Goal: Task Accomplishment & Management: Manage account settings

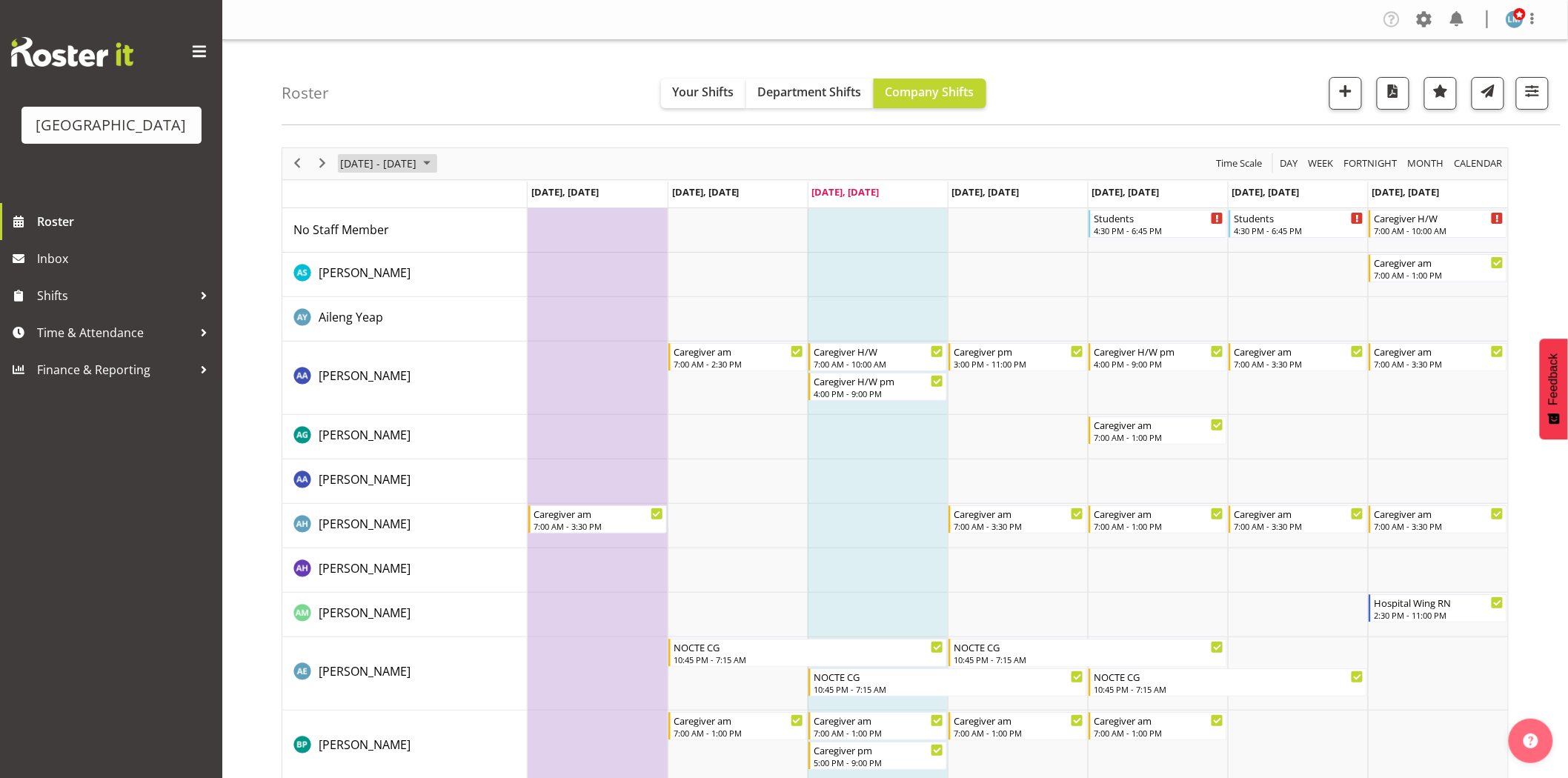
click at [436, 167] on span "September 2025" at bounding box center [426, 164] width 17 height 18
click at [501, 195] on span "next month" at bounding box center [496, 201] width 26 height 27
click at [386, 278] on span "7" at bounding box center [379, 276] width 22 height 22
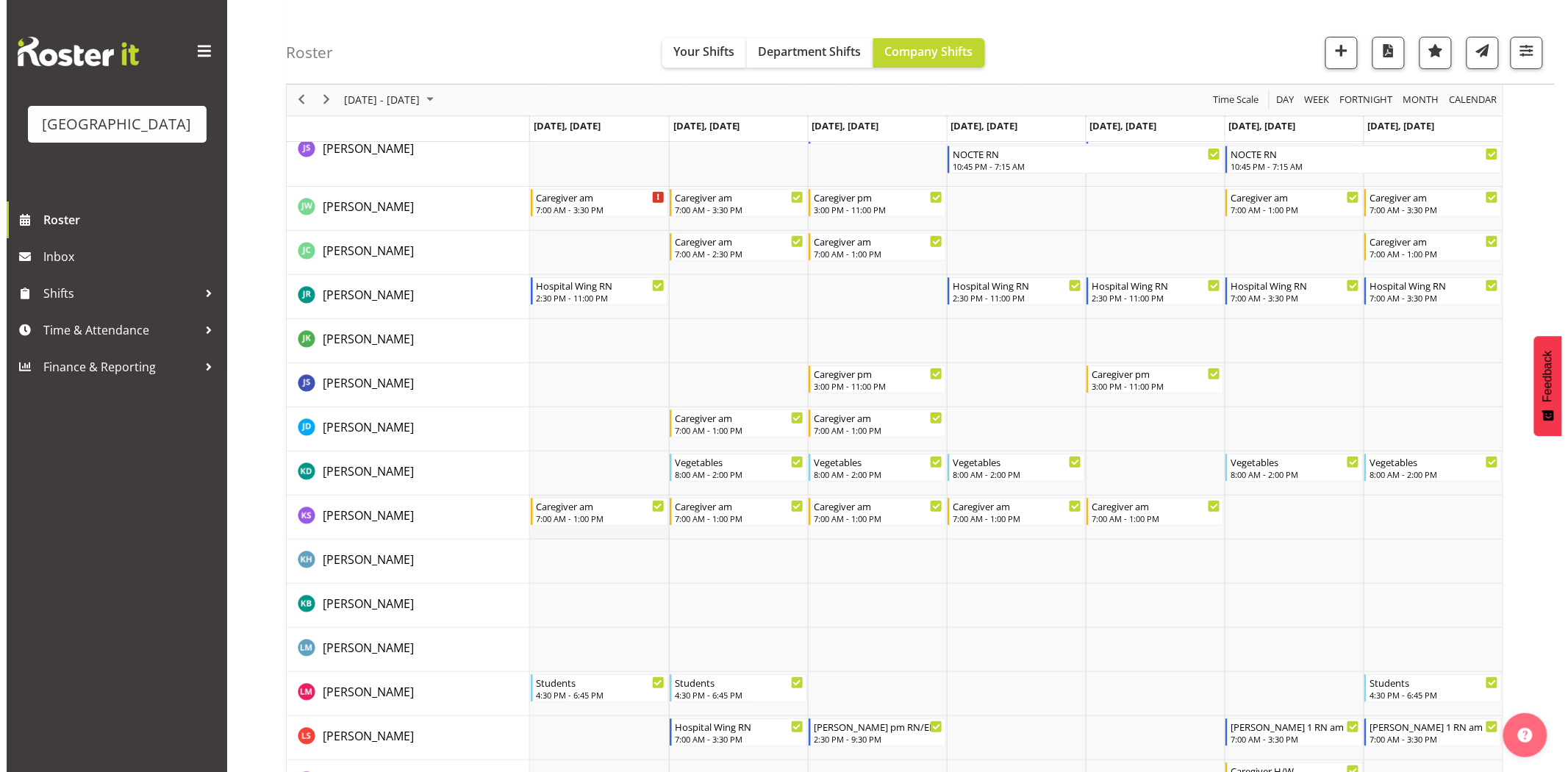
scroll to position [2356, 0]
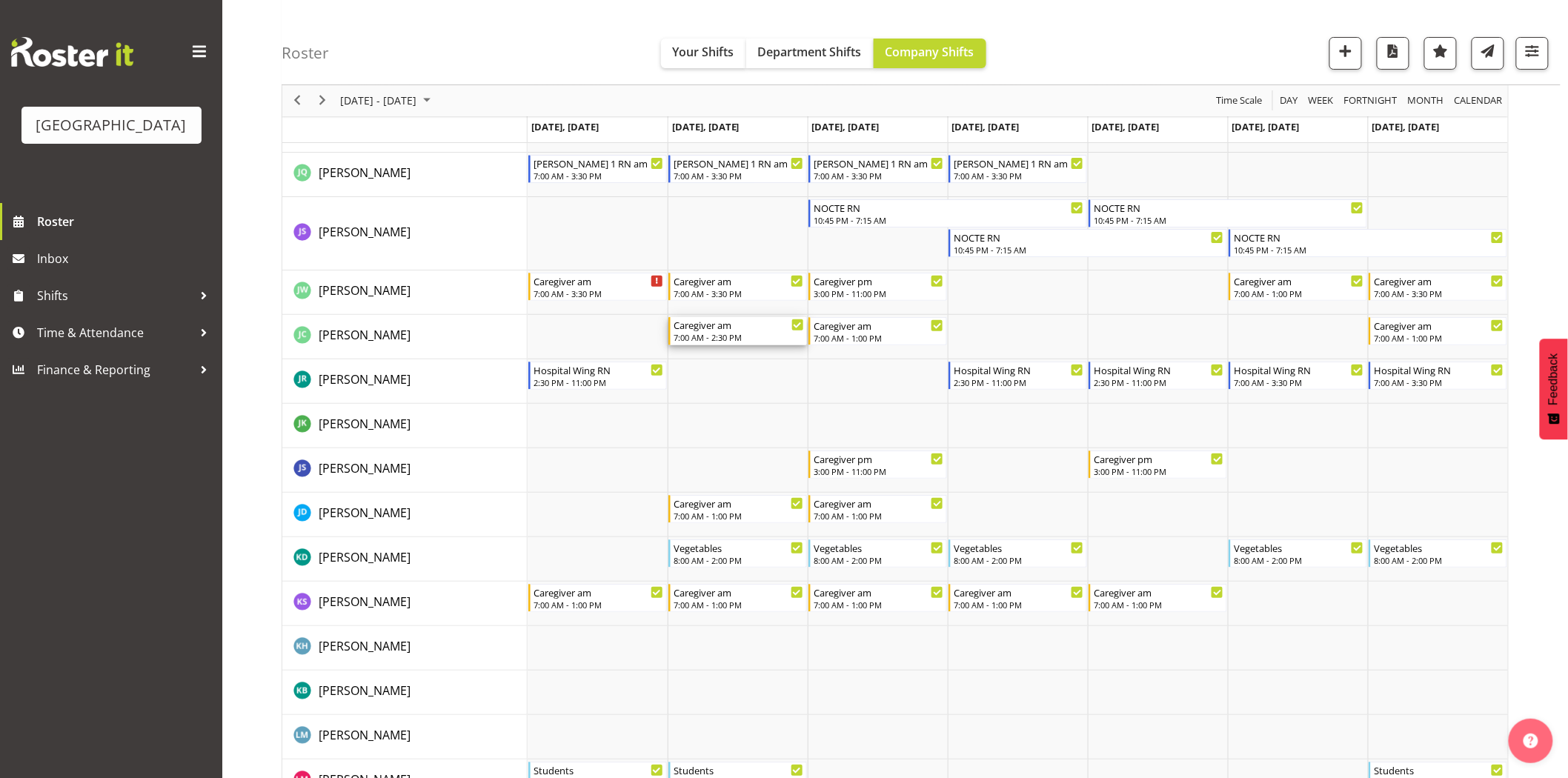
click at [724, 327] on div "Caregiver am" at bounding box center [738, 325] width 130 height 15
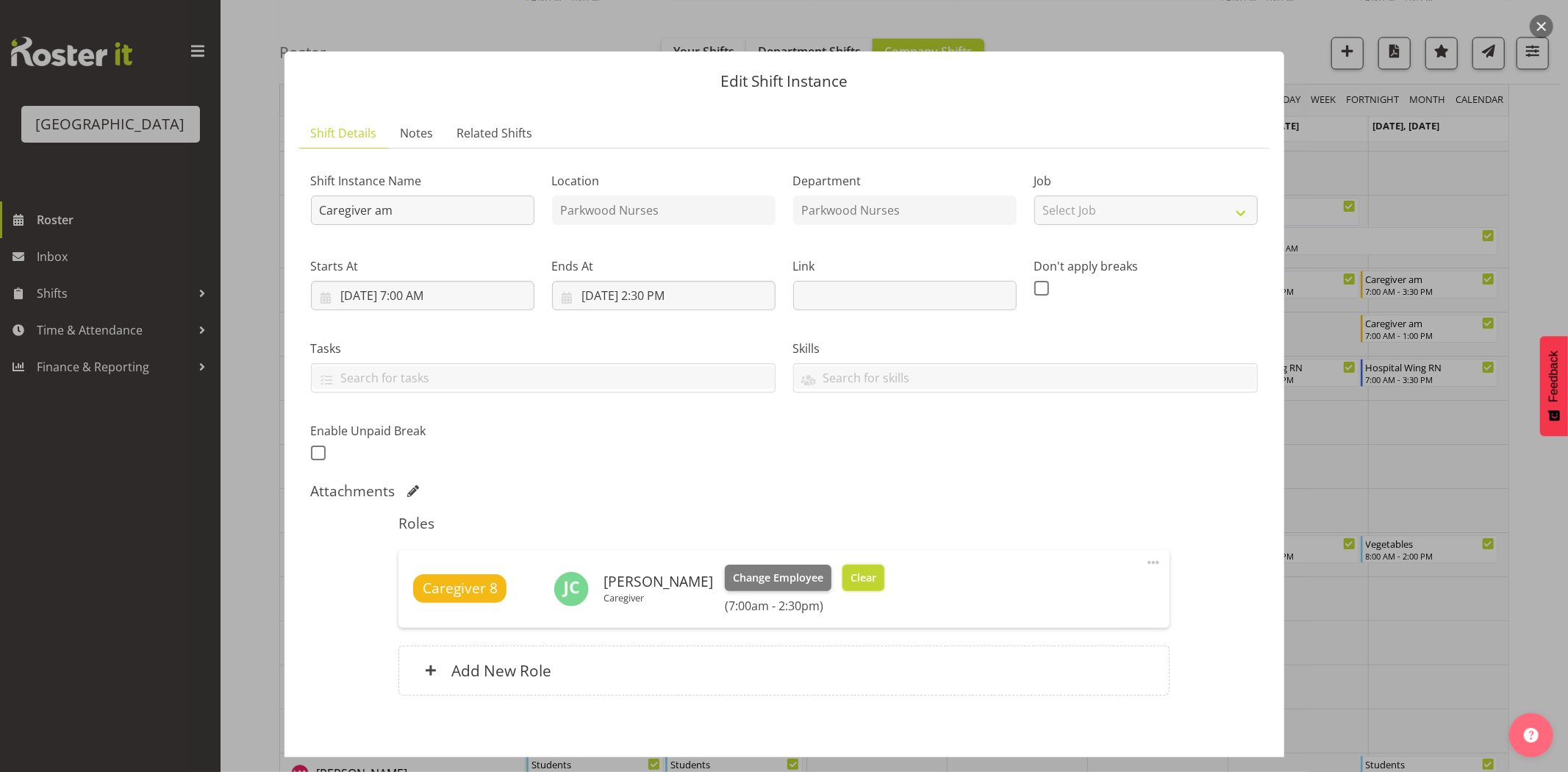
click at [870, 570] on button "Clear" at bounding box center [863, 578] width 42 height 26
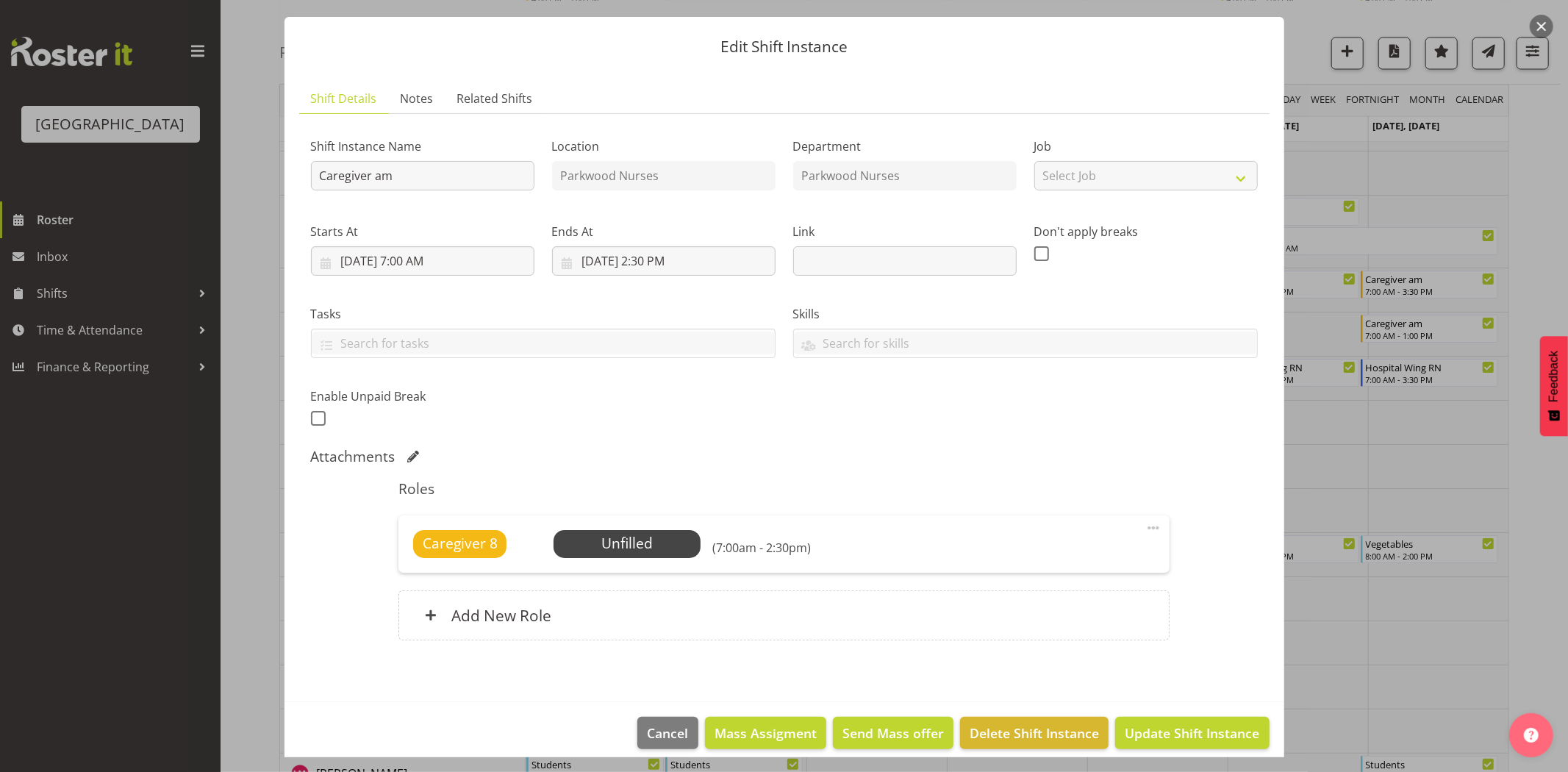
scroll to position [49, 0]
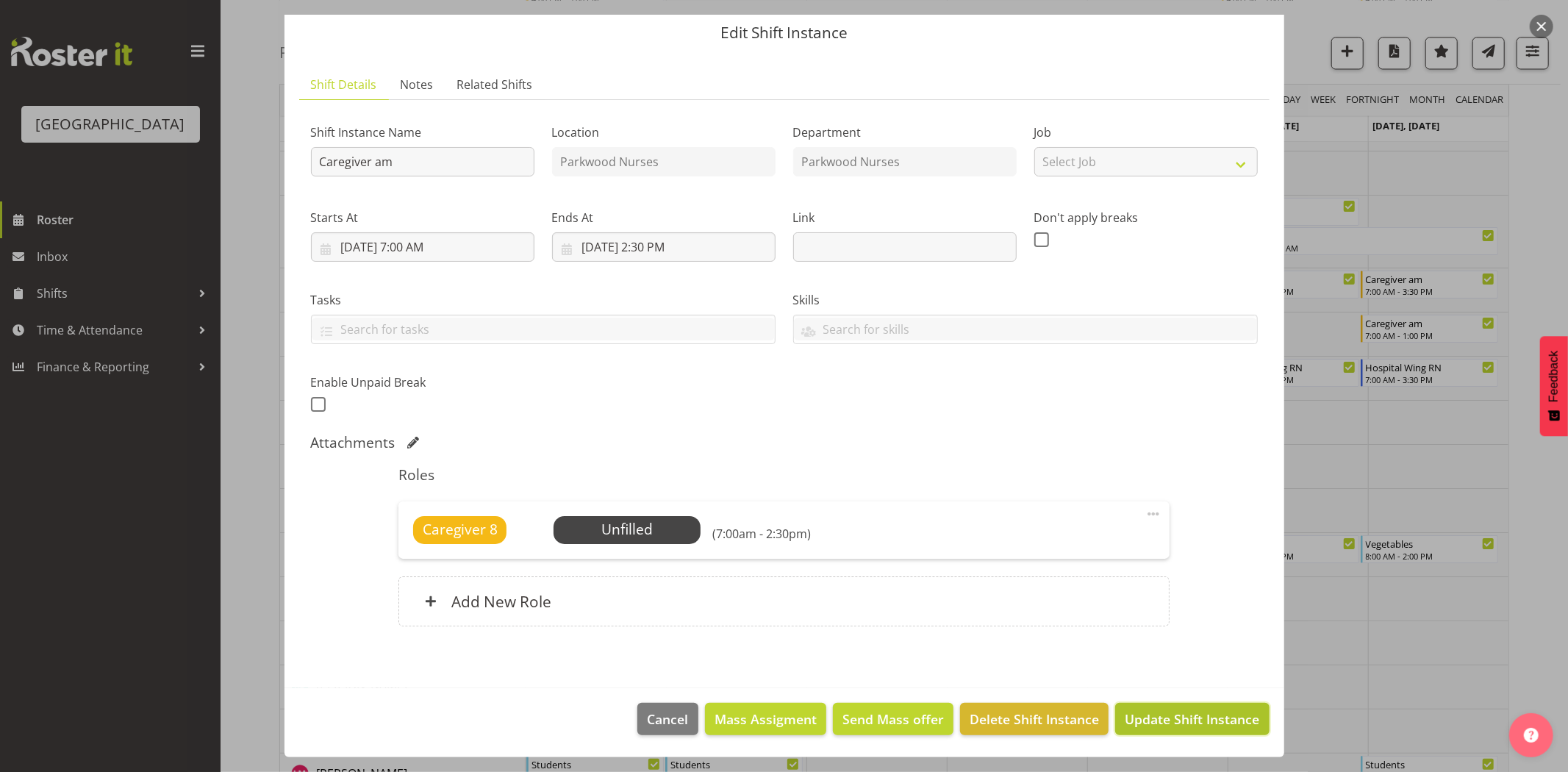
click at [1144, 716] on span "Update Shift Instance" at bounding box center [1191, 718] width 134 height 19
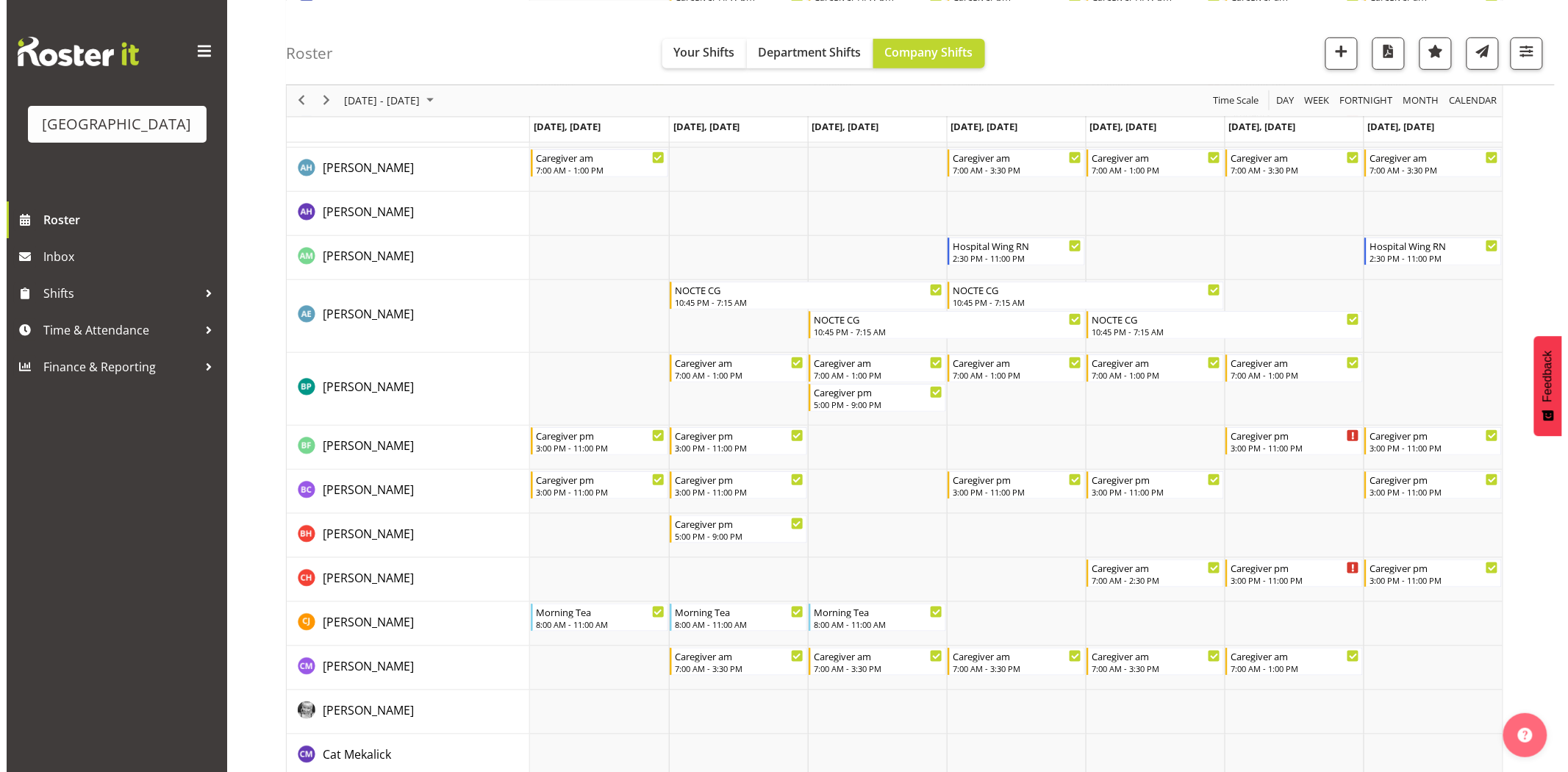
scroll to position [545, 0]
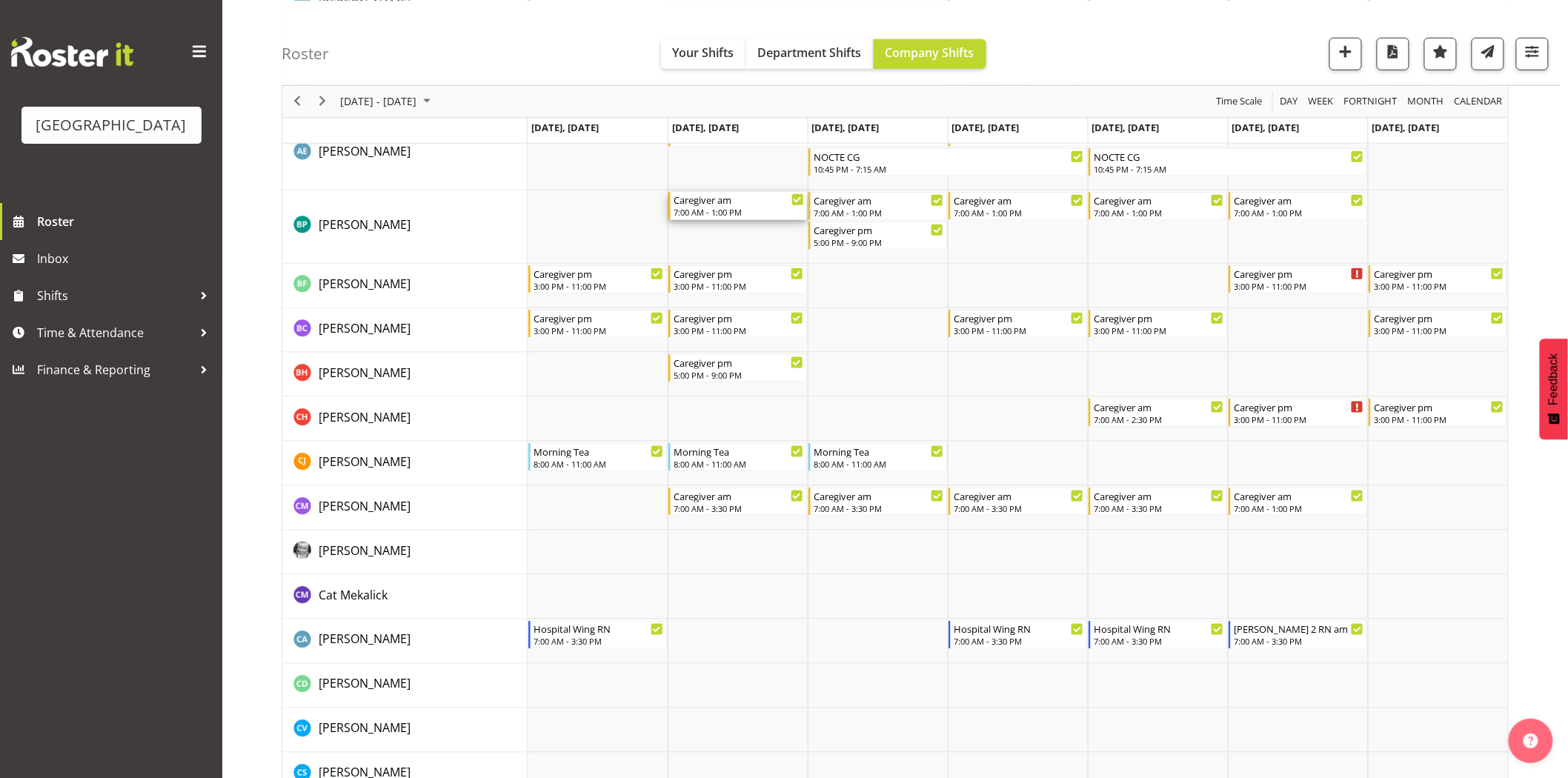
click at [745, 213] on div "7:00 AM - 1:00 PM" at bounding box center [738, 212] width 130 height 12
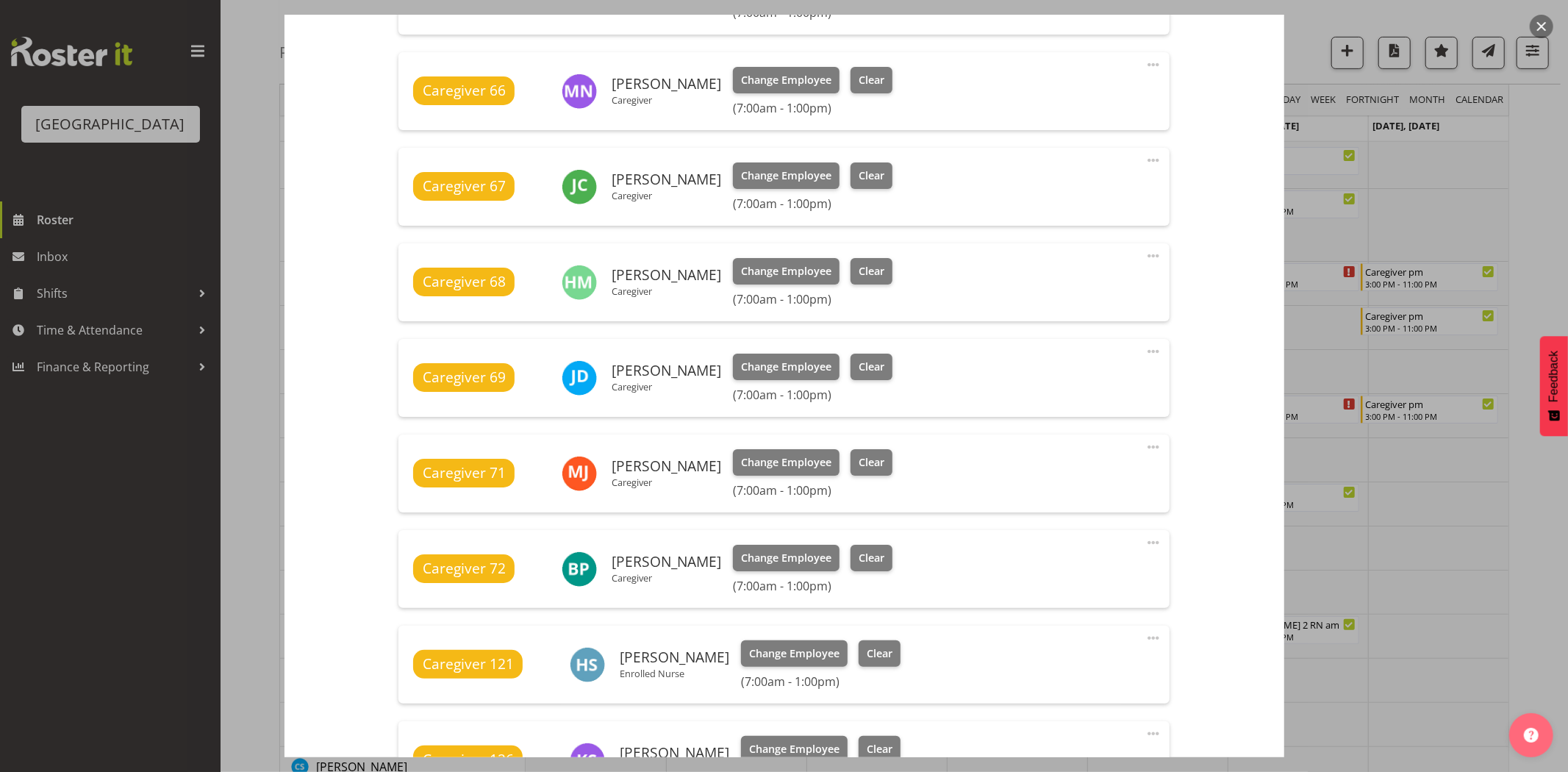
scroll to position [735, 0]
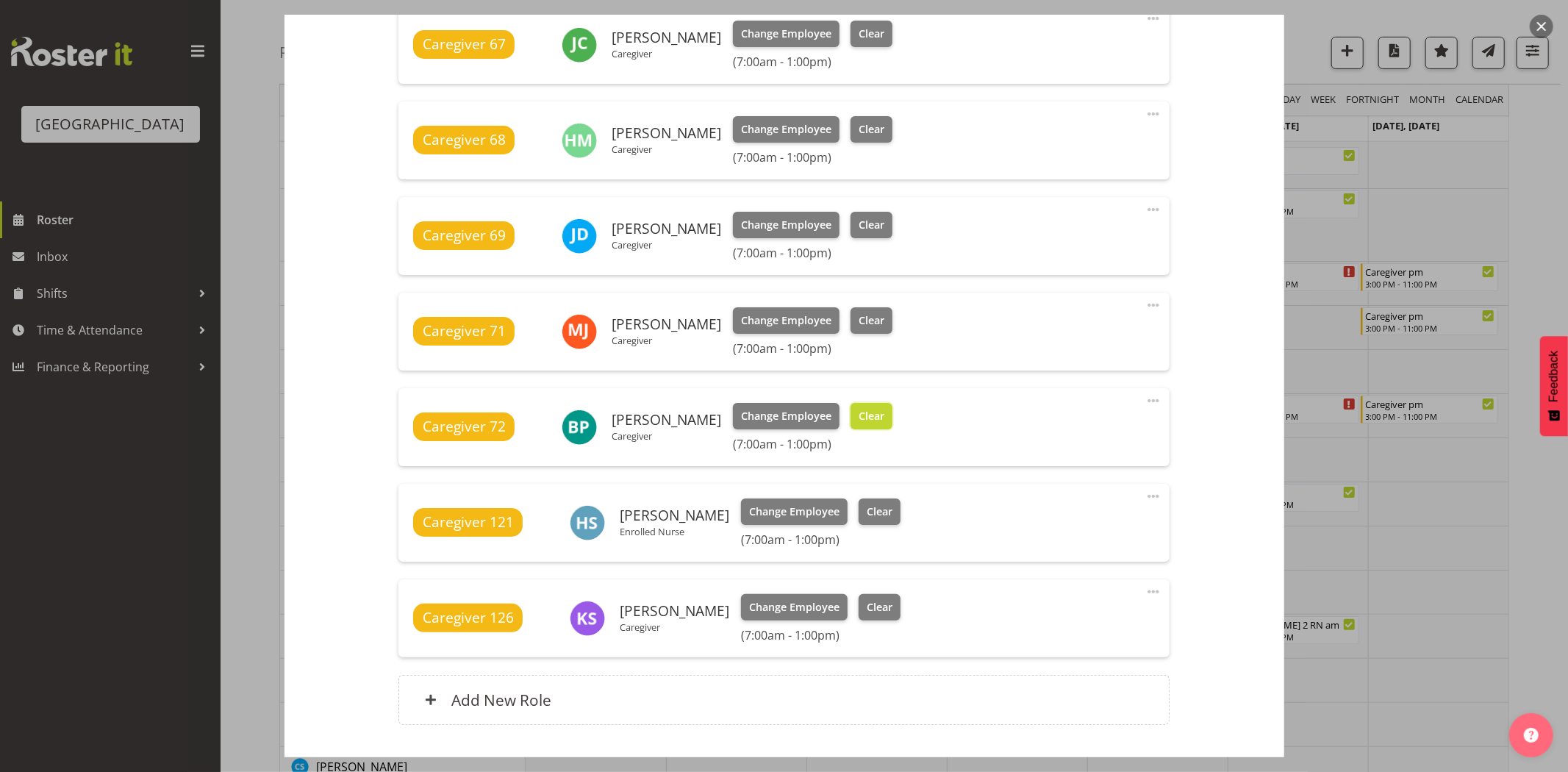
click at [862, 409] on span "Clear" at bounding box center [871, 416] width 26 height 16
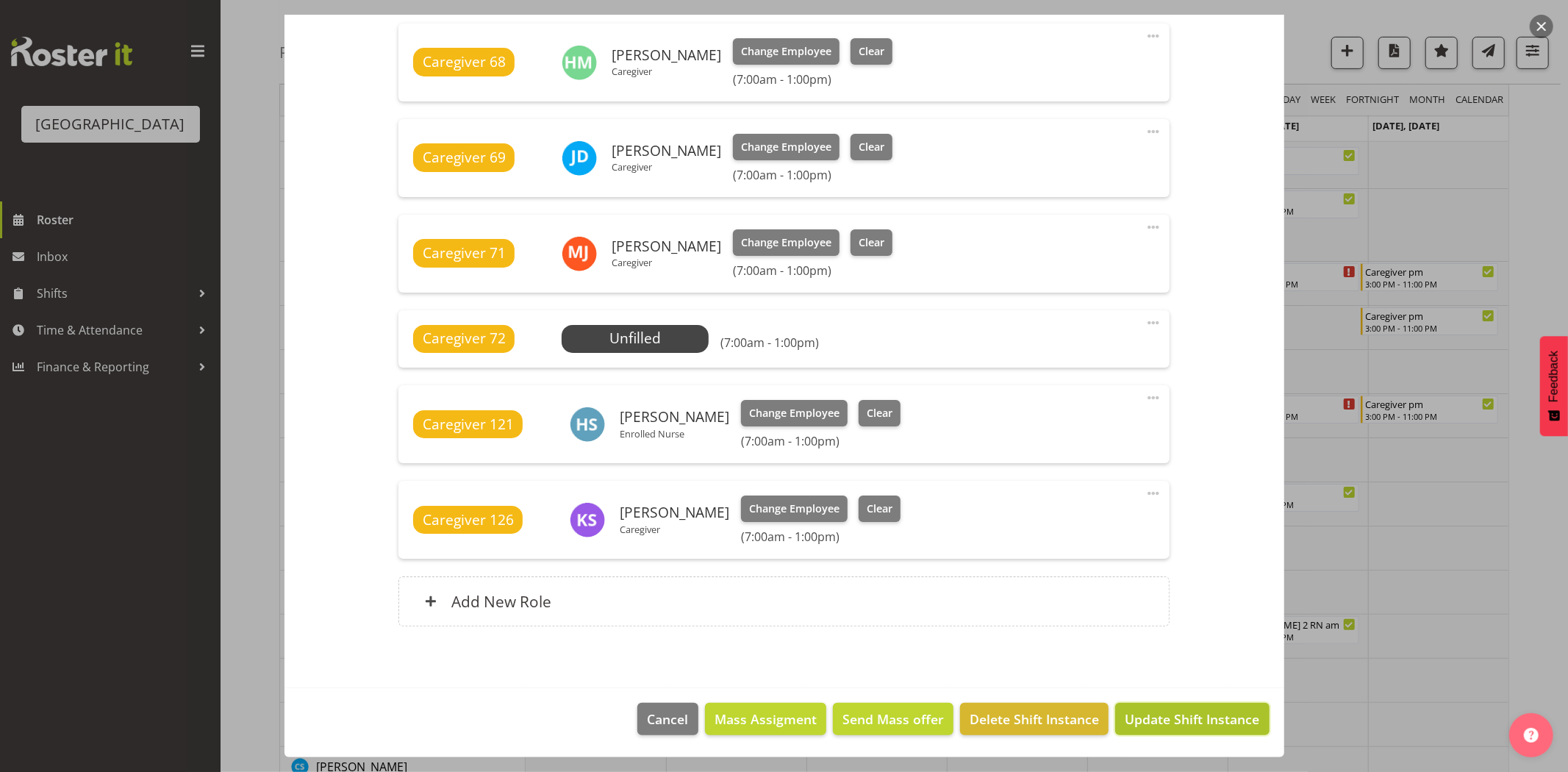
click at [1174, 707] on button "Update Shift Instance" at bounding box center [1191, 718] width 153 height 32
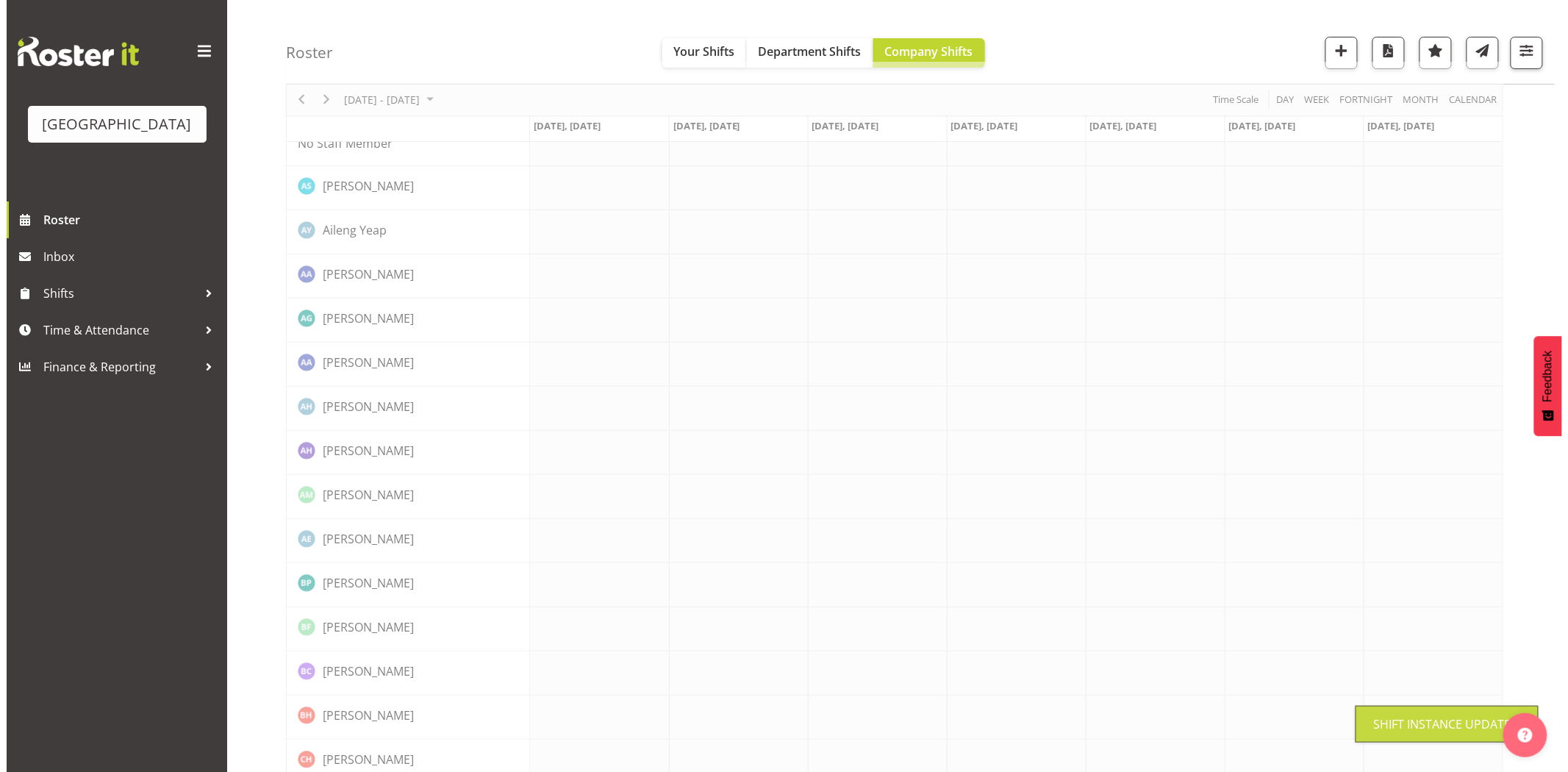
scroll to position [0, 0]
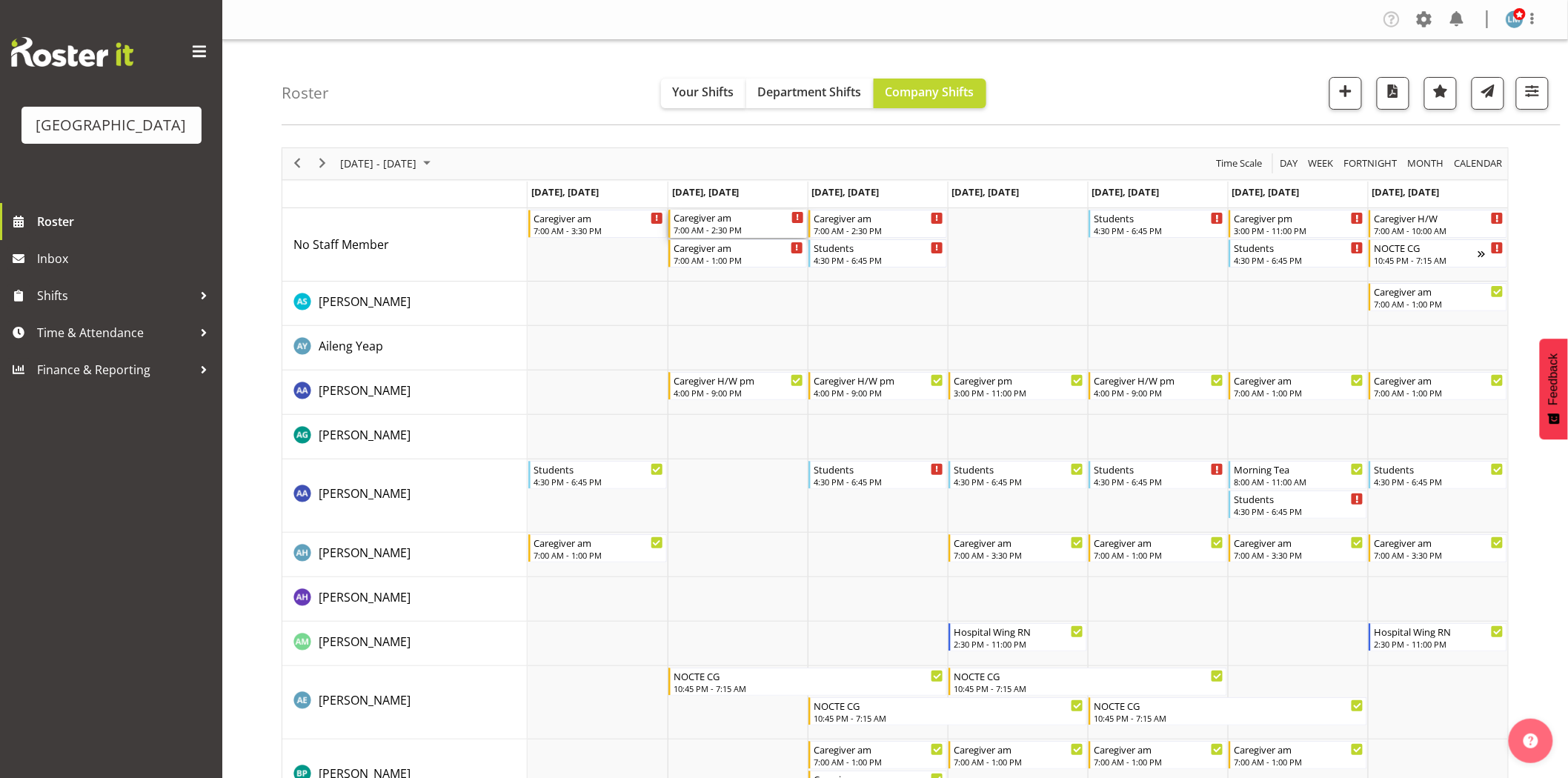
click at [728, 228] on div "7:00 AM - 2:30 PM" at bounding box center [738, 229] width 130 height 12
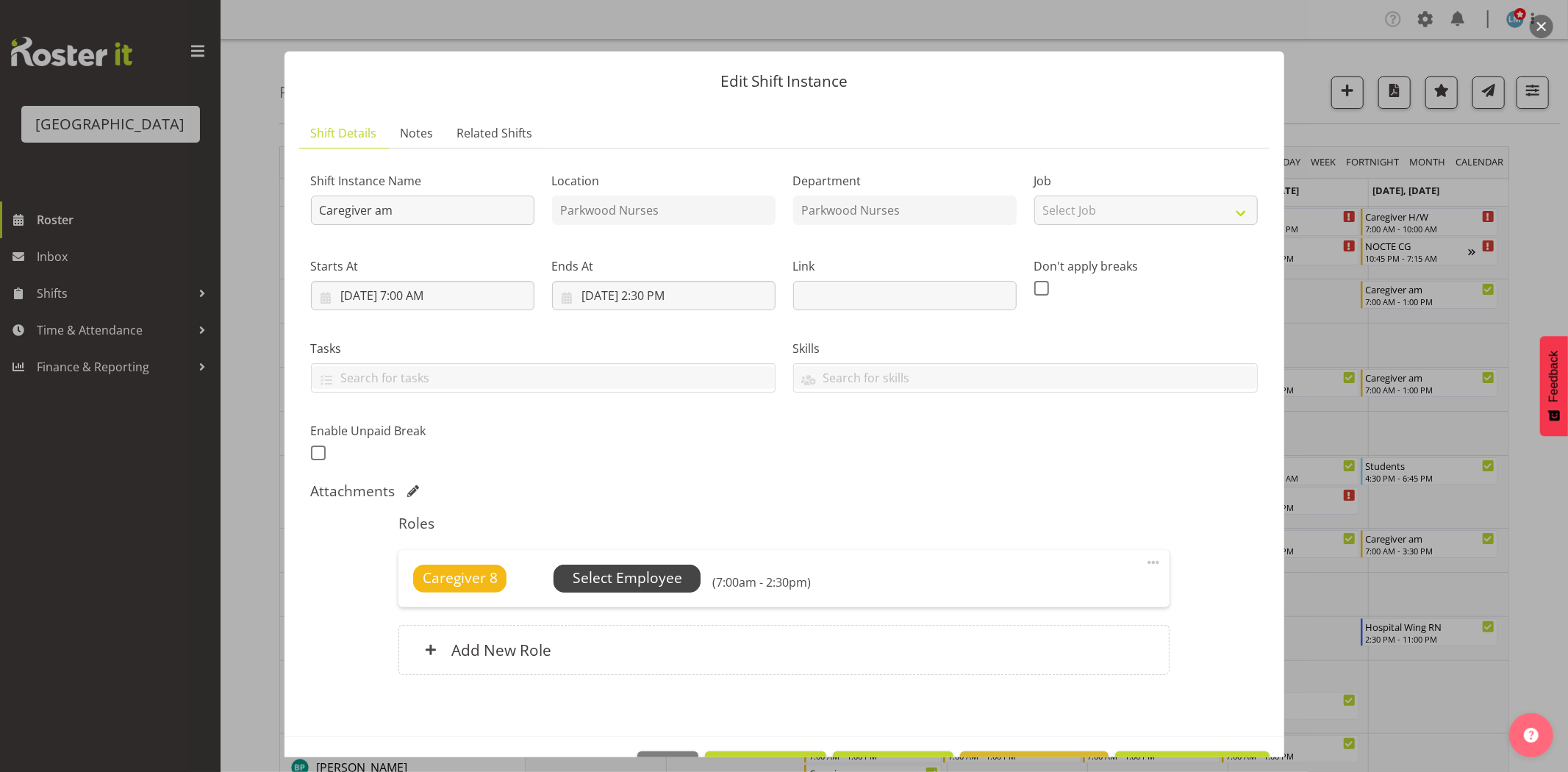
click at [662, 584] on span "Select Employee" at bounding box center [627, 578] width 110 height 21
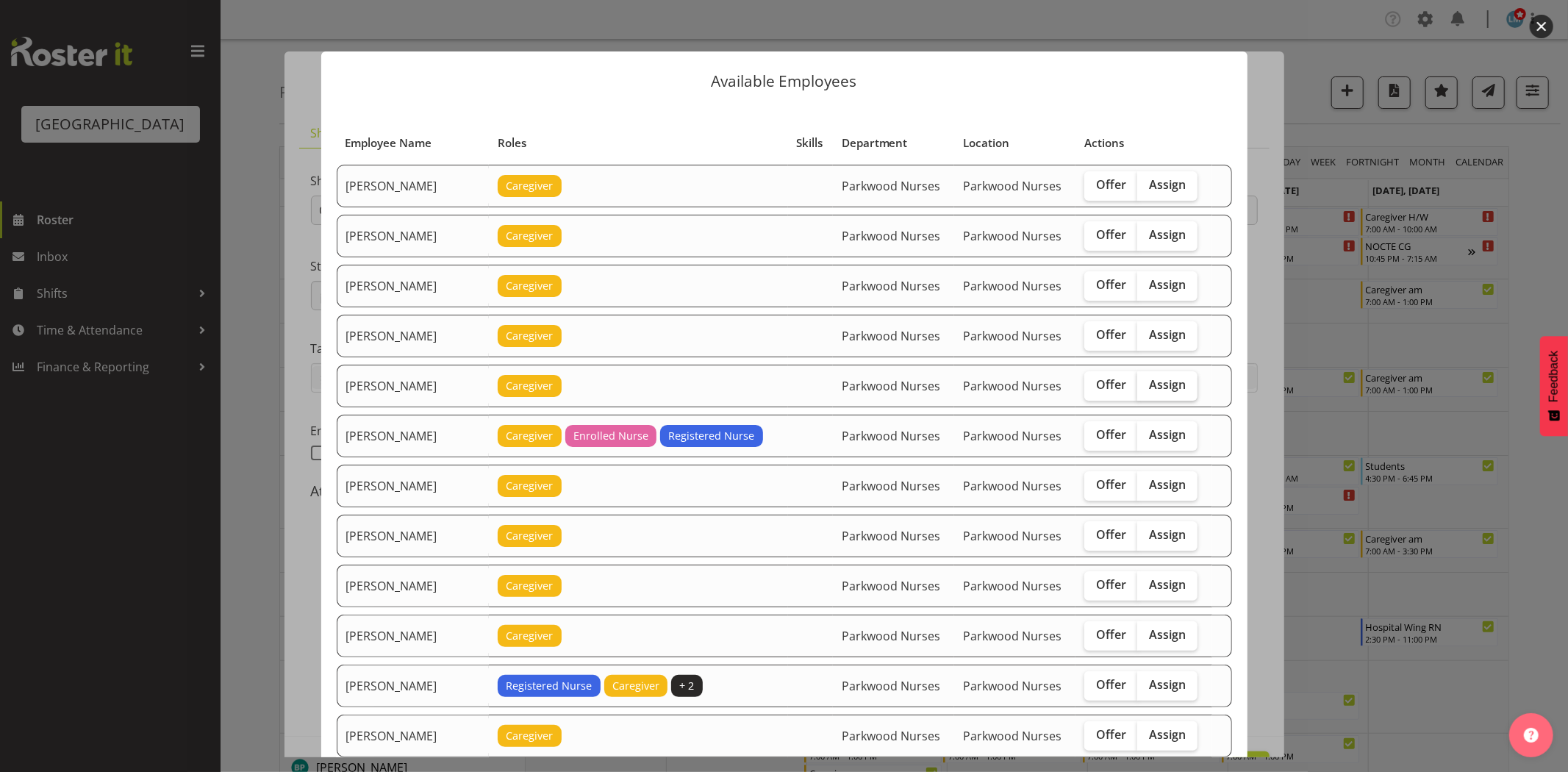
click at [1168, 378] on span "Assign" at bounding box center [1167, 385] width 37 height 15
click at [1147, 380] on input "Assign" at bounding box center [1142, 385] width 10 height 10
checkbox input "true"
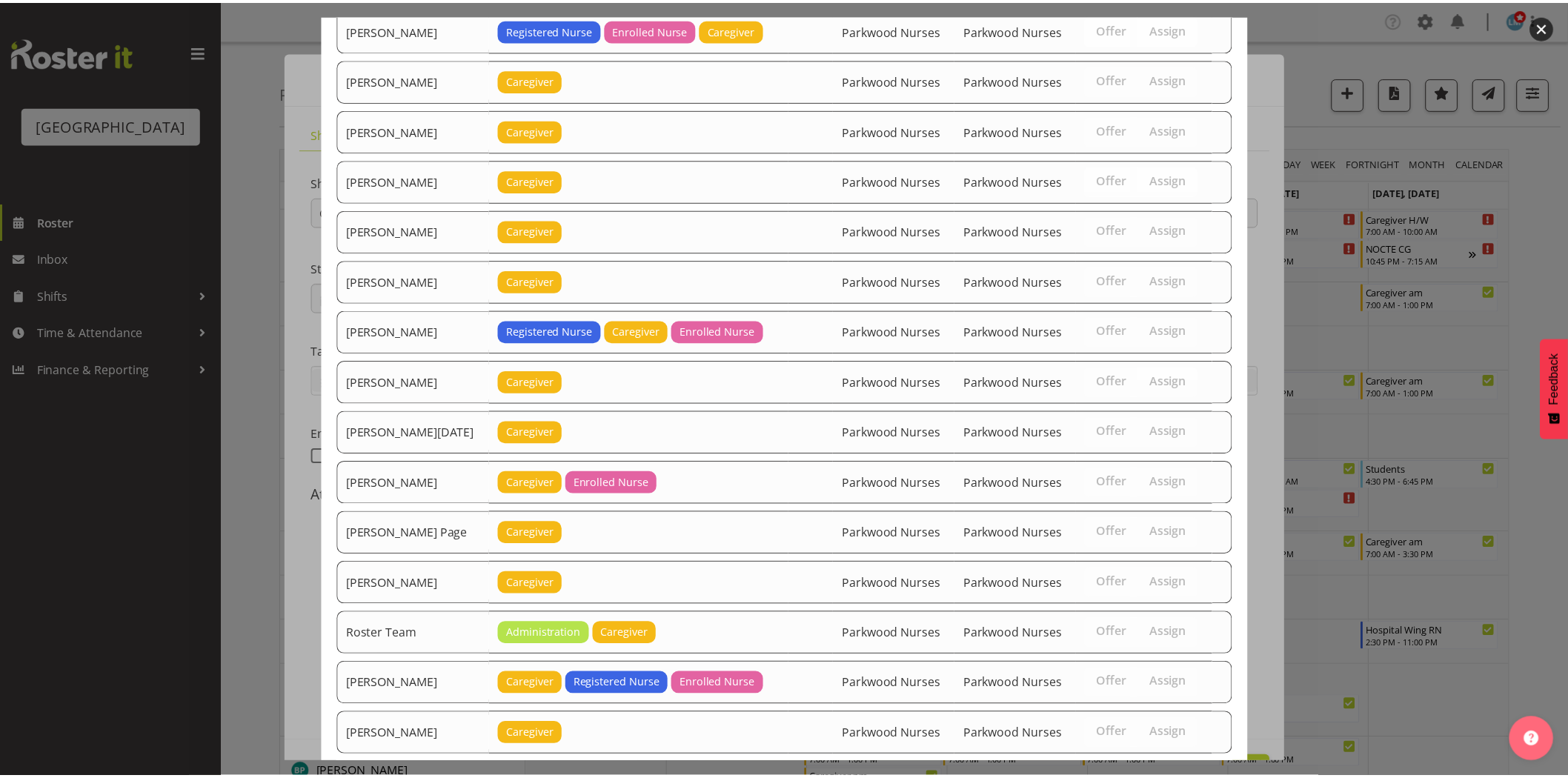
scroll to position [1811, 0]
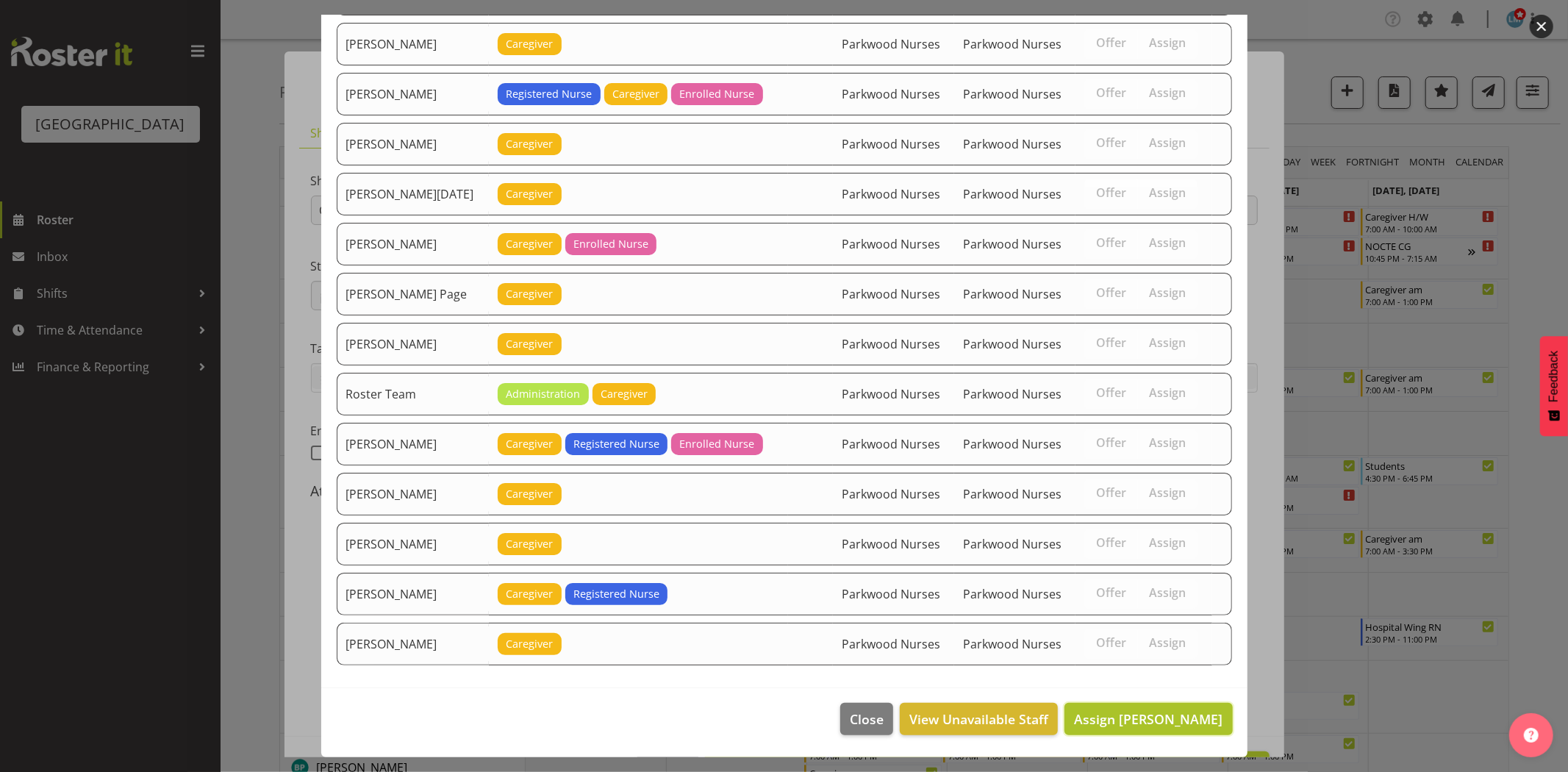
click at [1163, 728] on span "Assign [PERSON_NAME]" at bounding box center [1148, 718] width 148 height 19
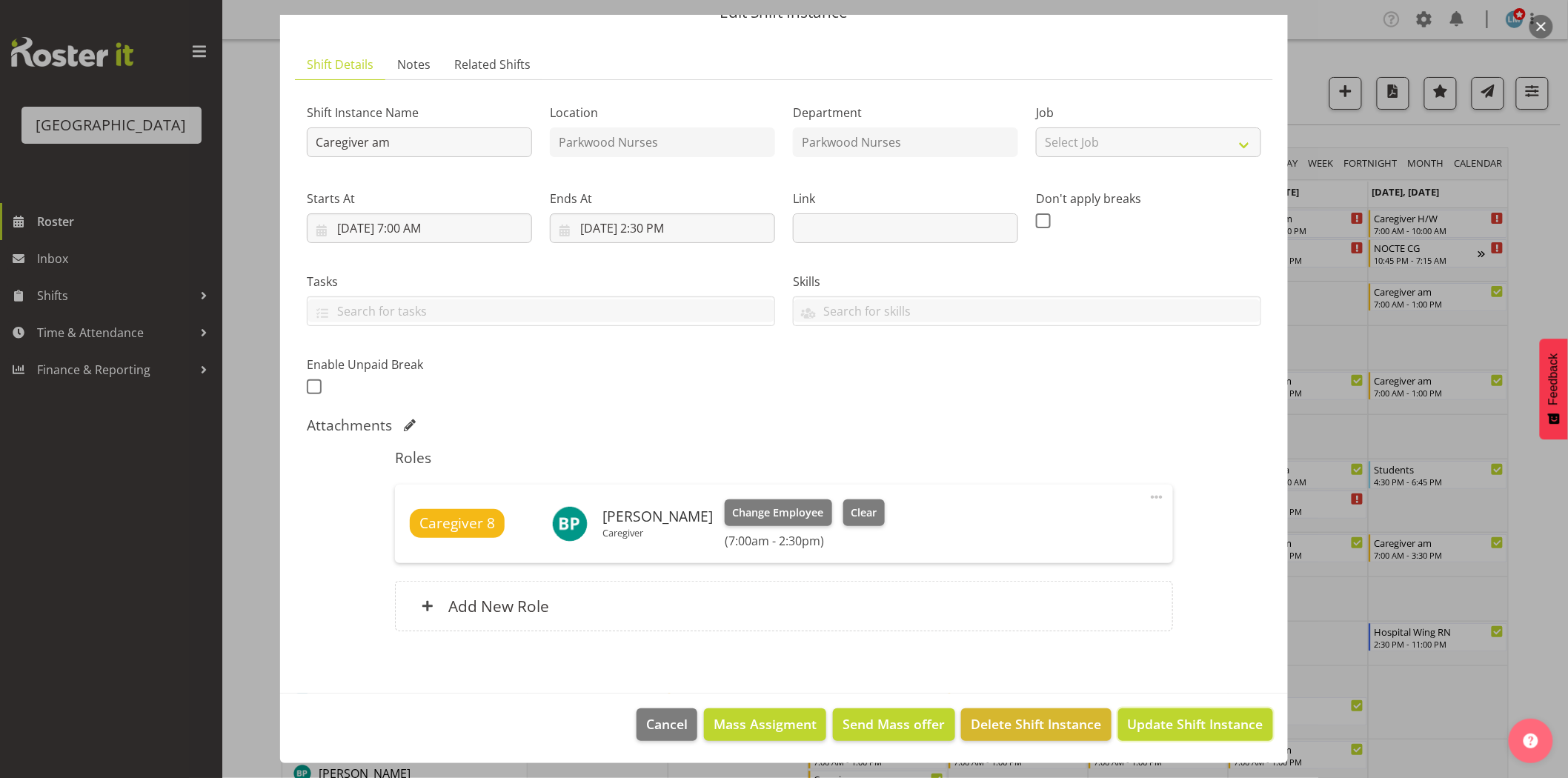
click at [1173, 733] on span "Update Shift Instance" at bounding box center [1195, 723] width 135 height 19
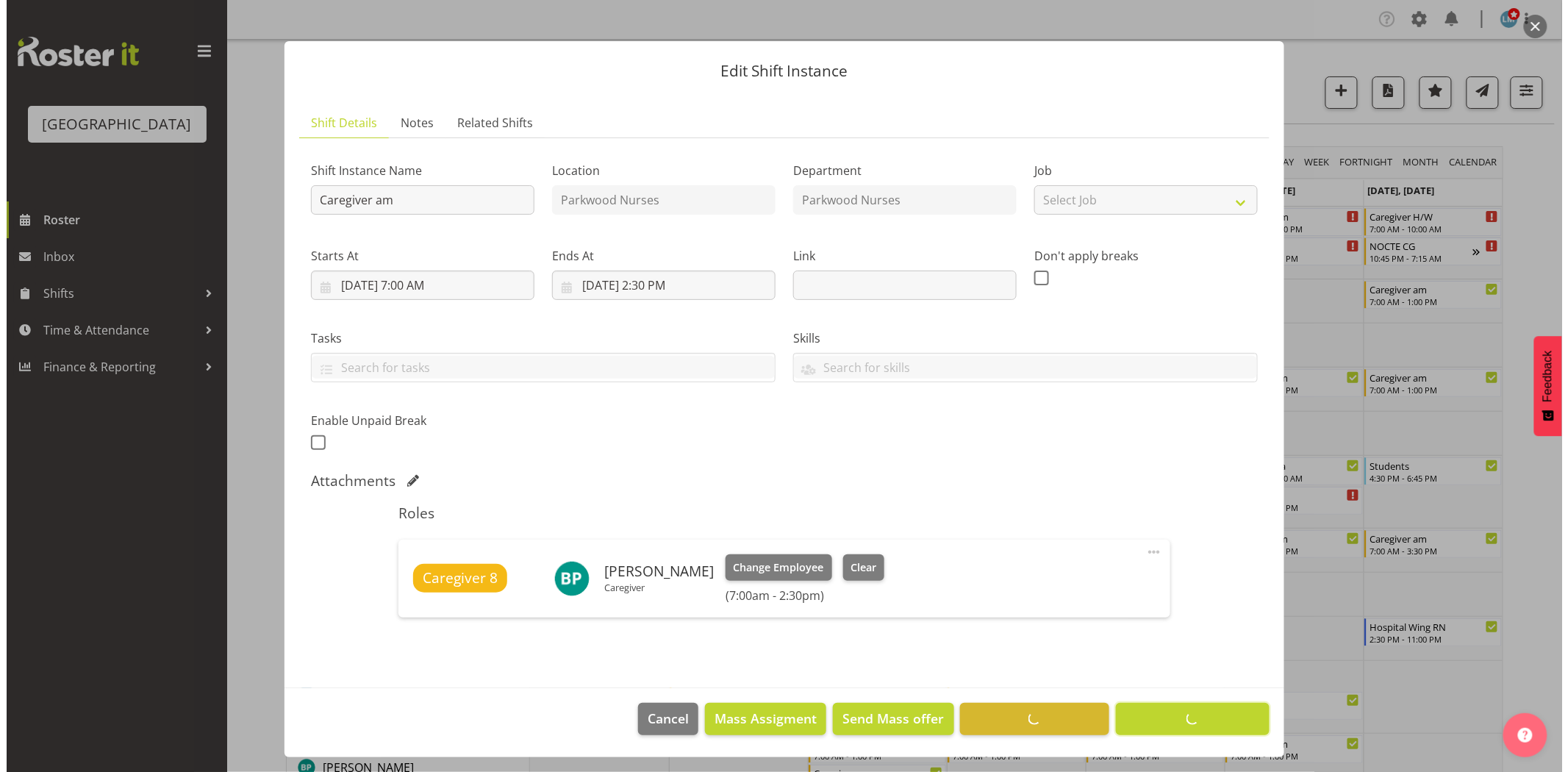
scroll to position [10, 0]
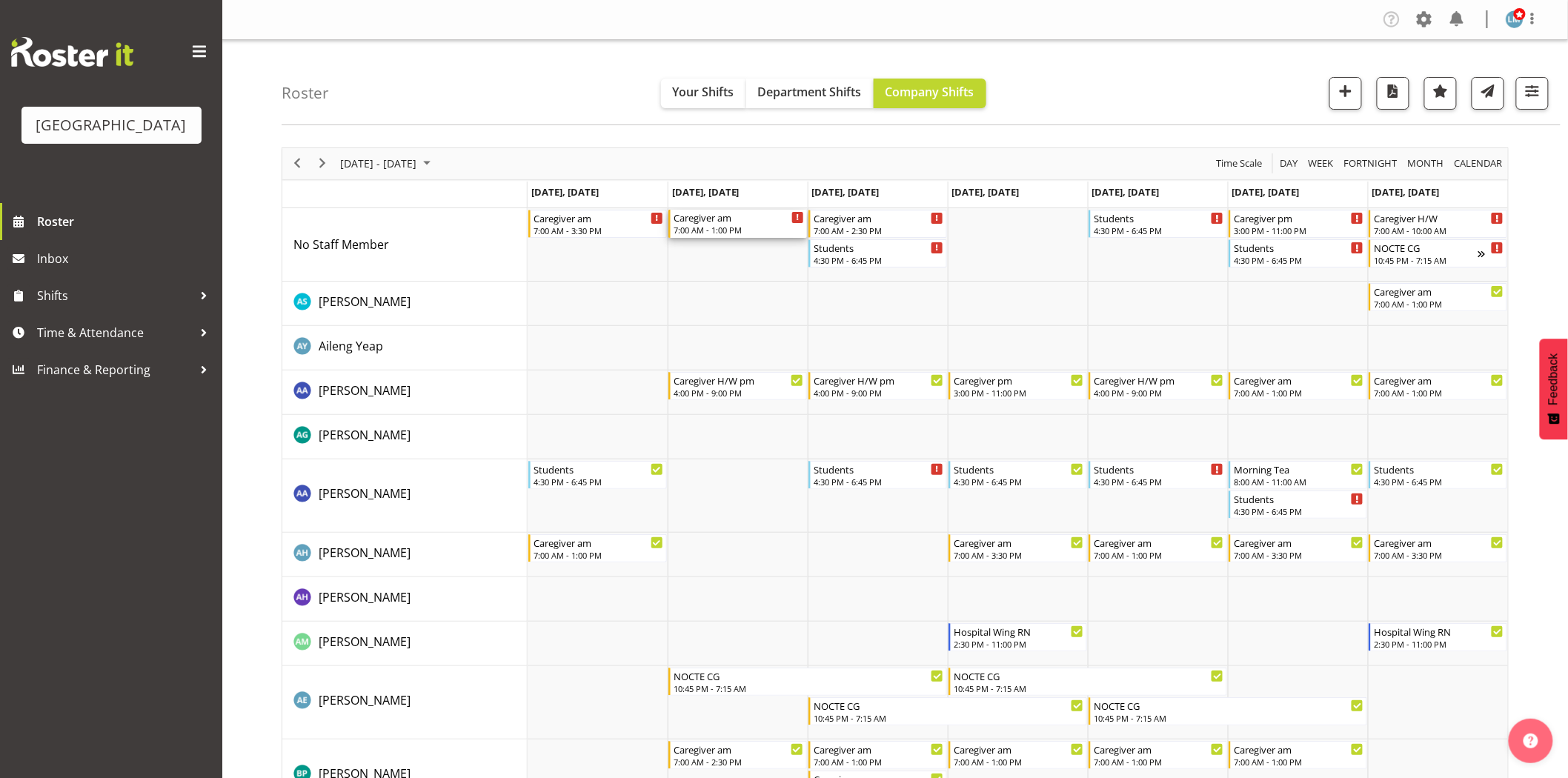
click at [737, 224] on div "7:00 AM - 1:00 PM" at bounding box center [738, 229] width 130 height 12
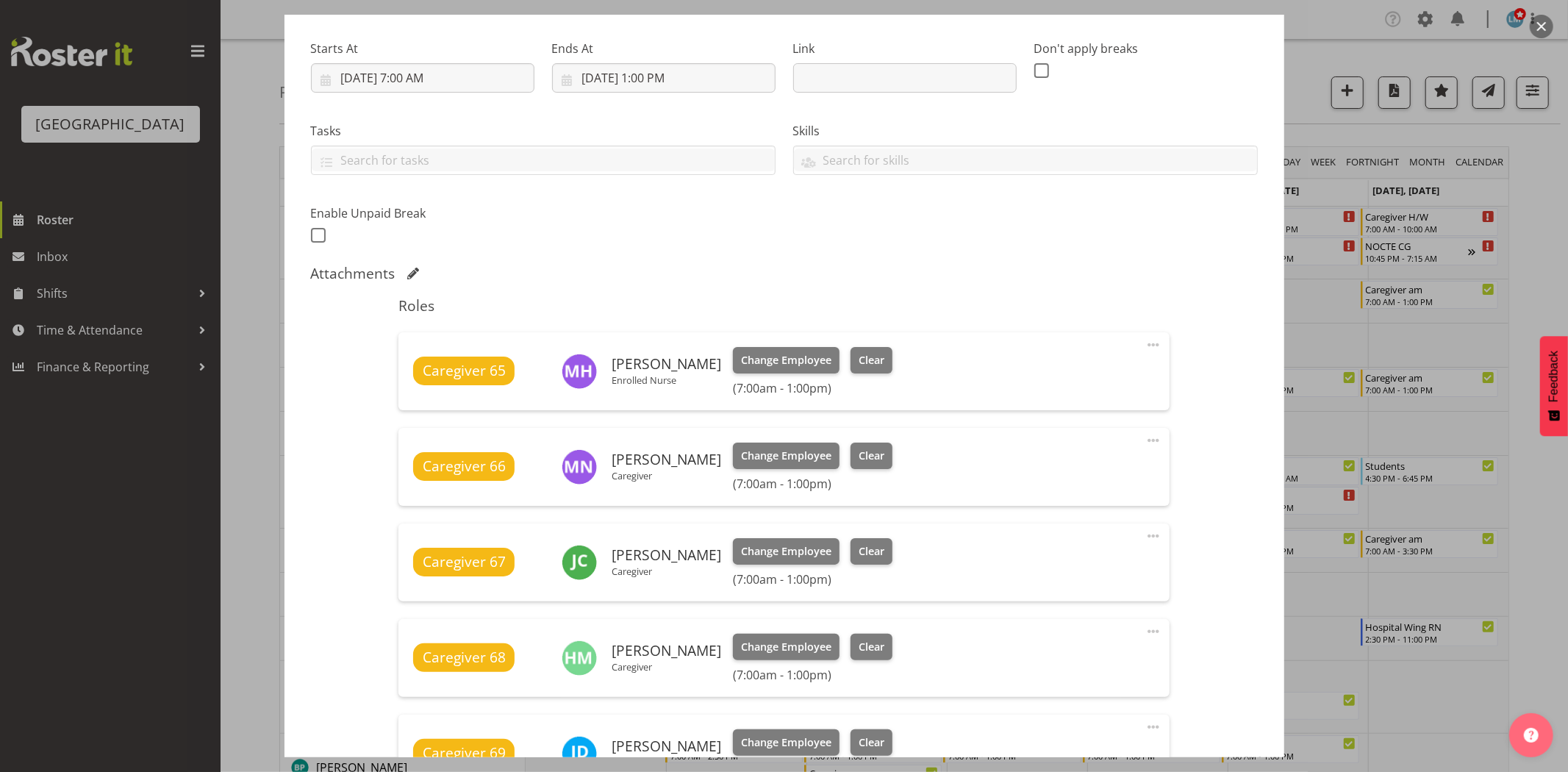
scroll to position [489, 0]
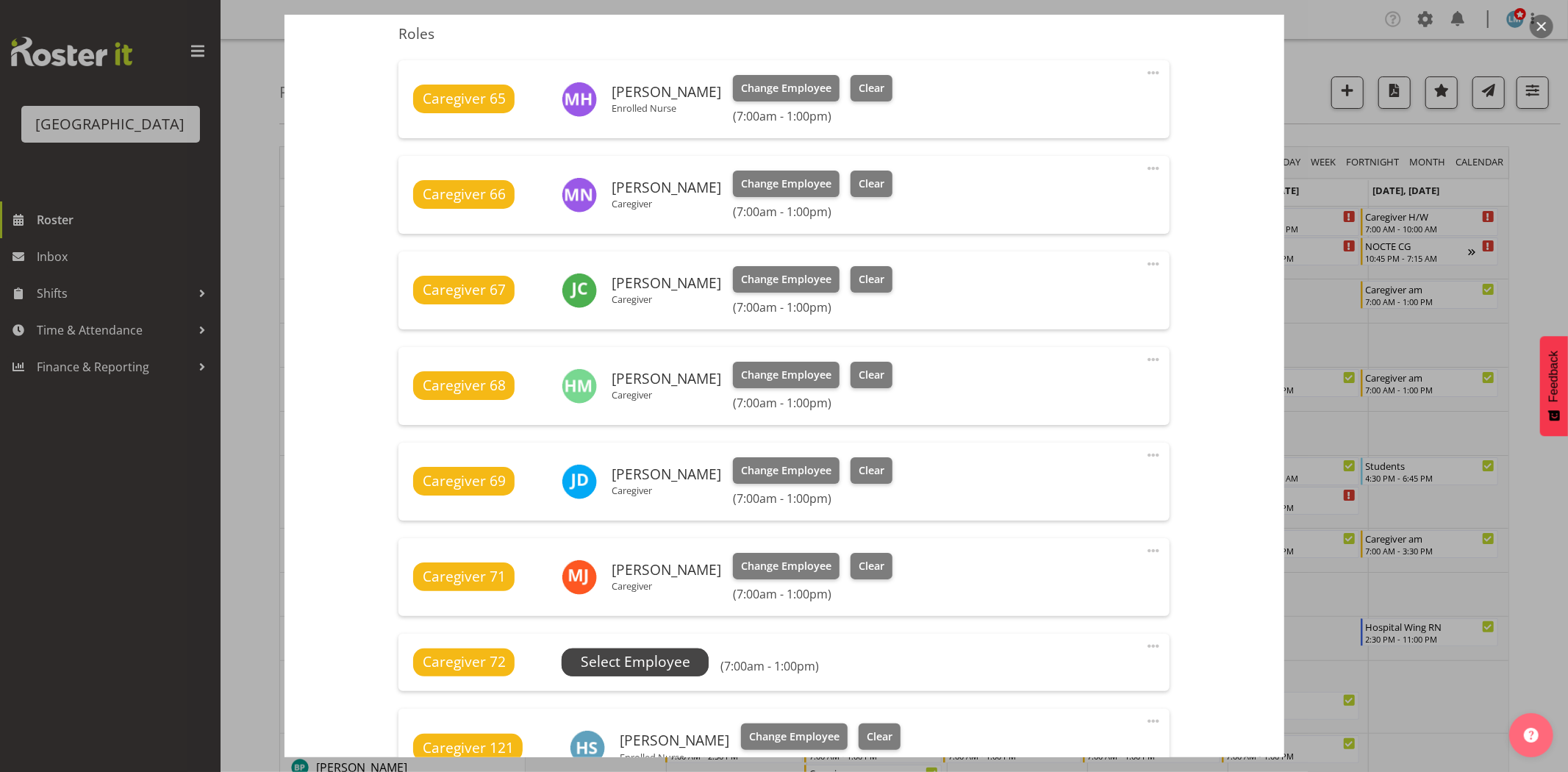
click at [643, 665] on span "Select Employee" at bounding box center [635, 662] width 110 height 21
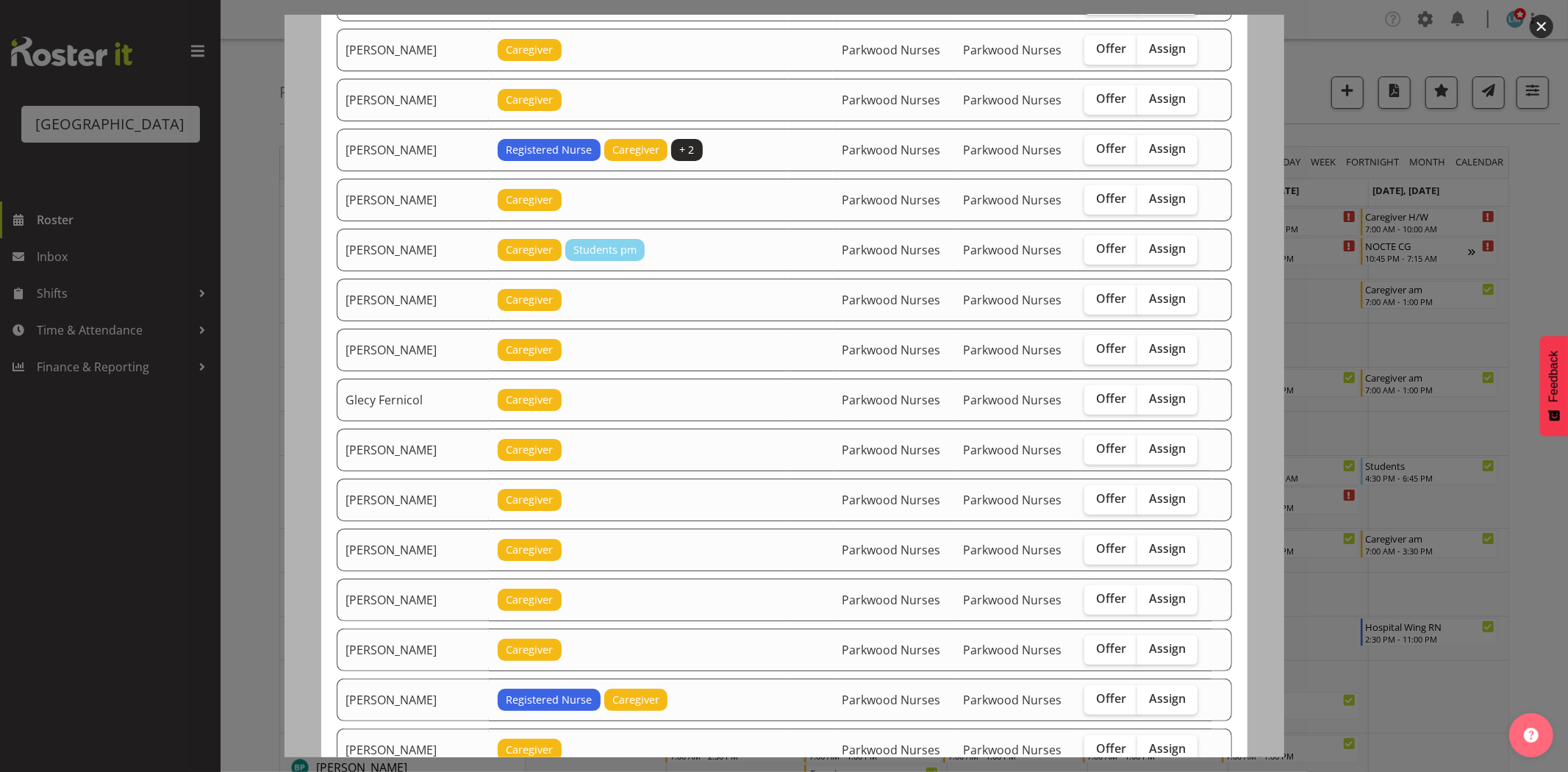
scroll to position [571, 0]
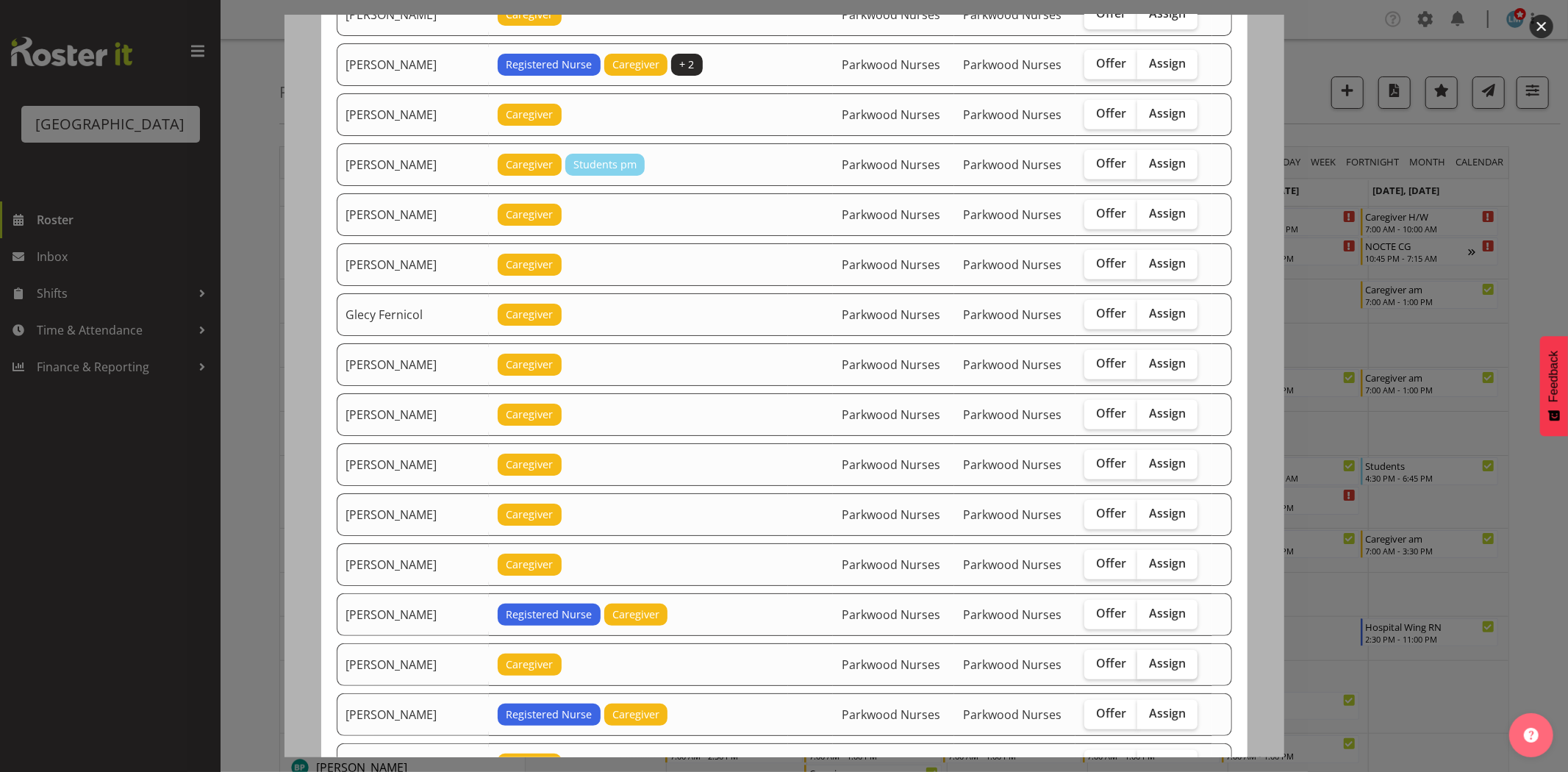
click at [1162, 670] on span "Assign" at bounding box center [1167, 663] width 37 height 15
click at [1147, 668] on input "Assign" at bounding box center [1142, 663] width 10 height 10
checkbox input "true"
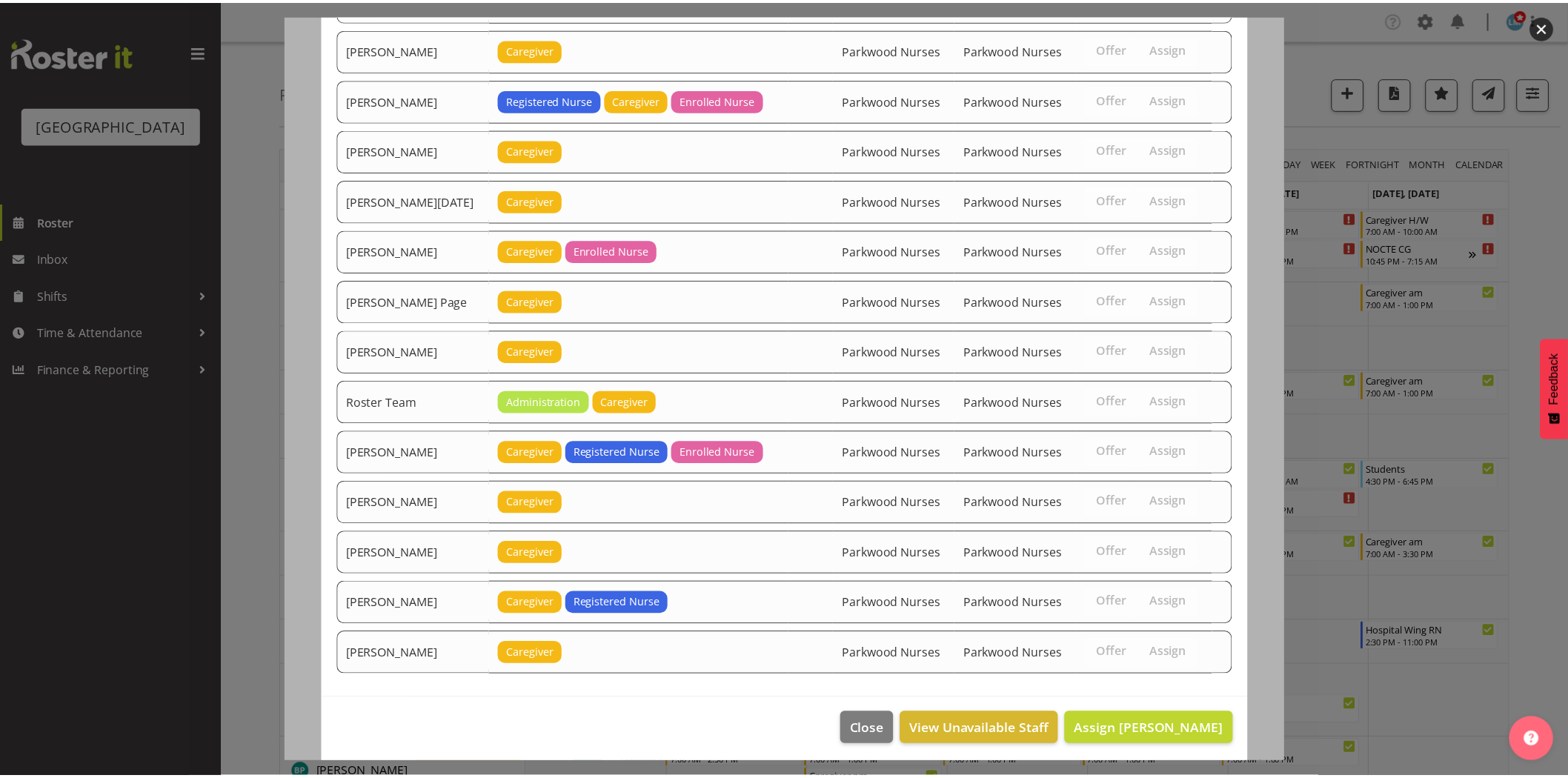
scroll to position [1760, 0]
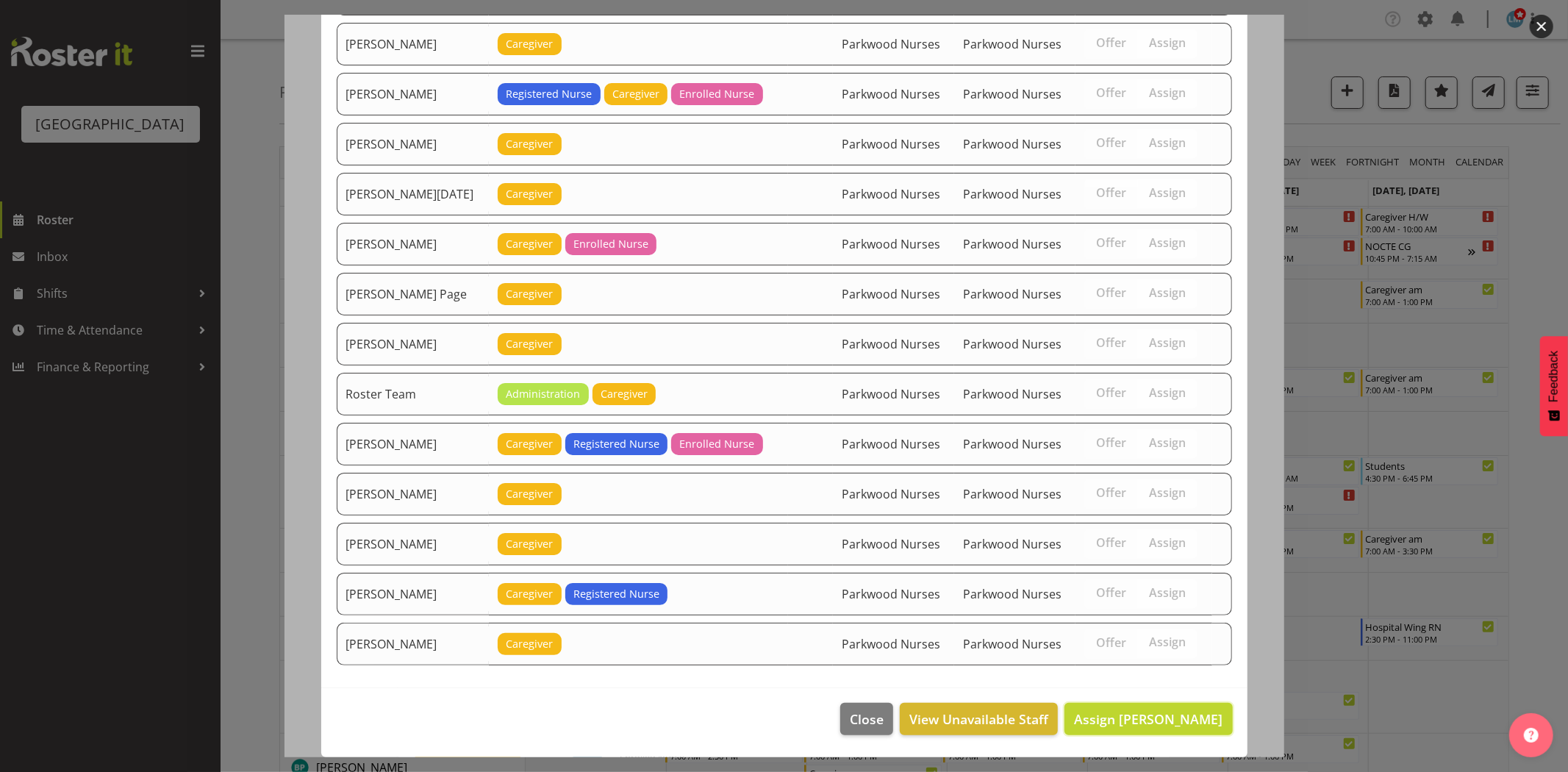
click at [1184, 729] on button "Assign [PERSON_NAME]" at bounding box center [1148, 718] width 167 height 32
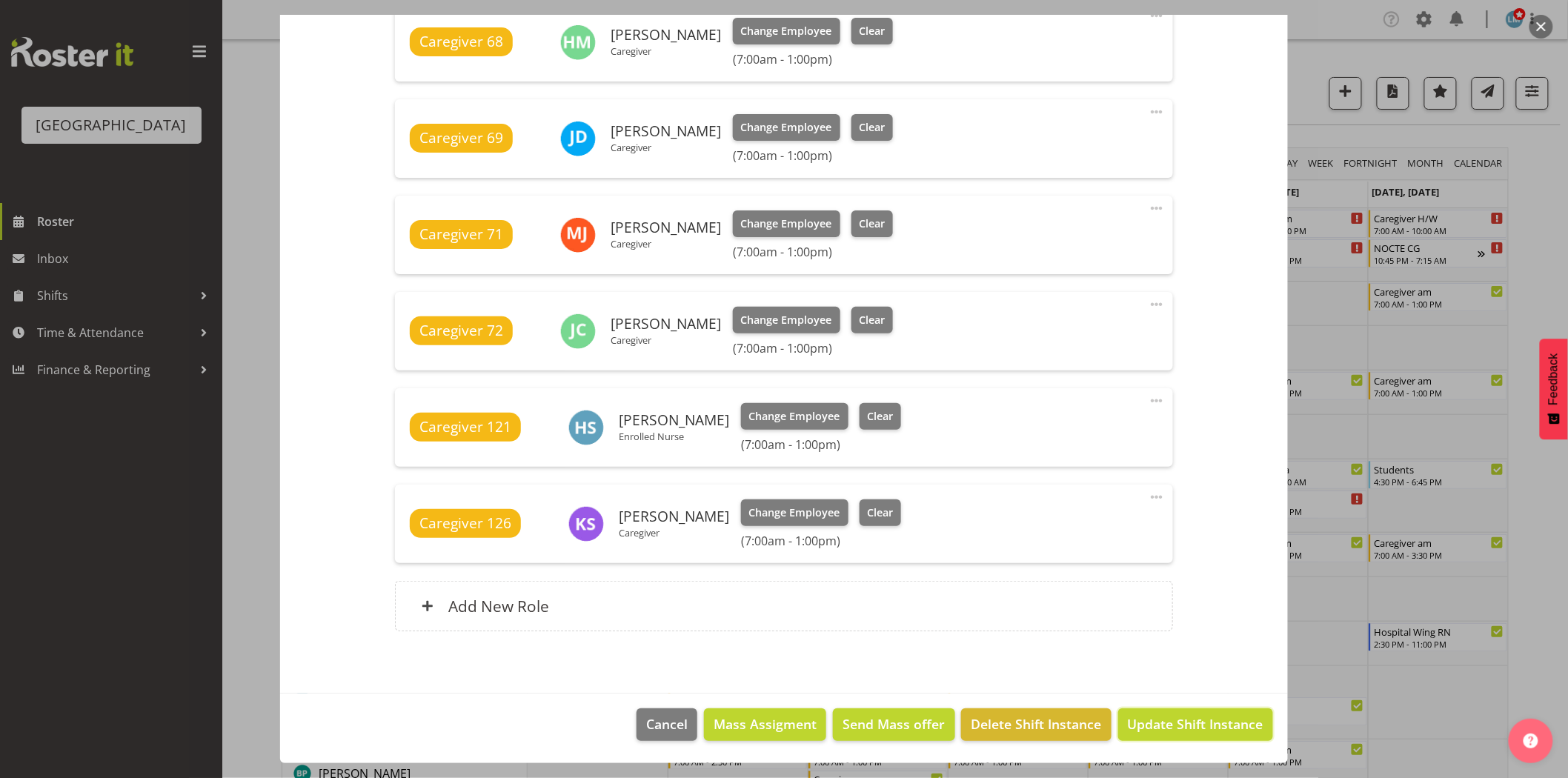
click at [1193, 735] on button "Update Shift Instance" at bounding box center [1195, 724] width 154 height 32
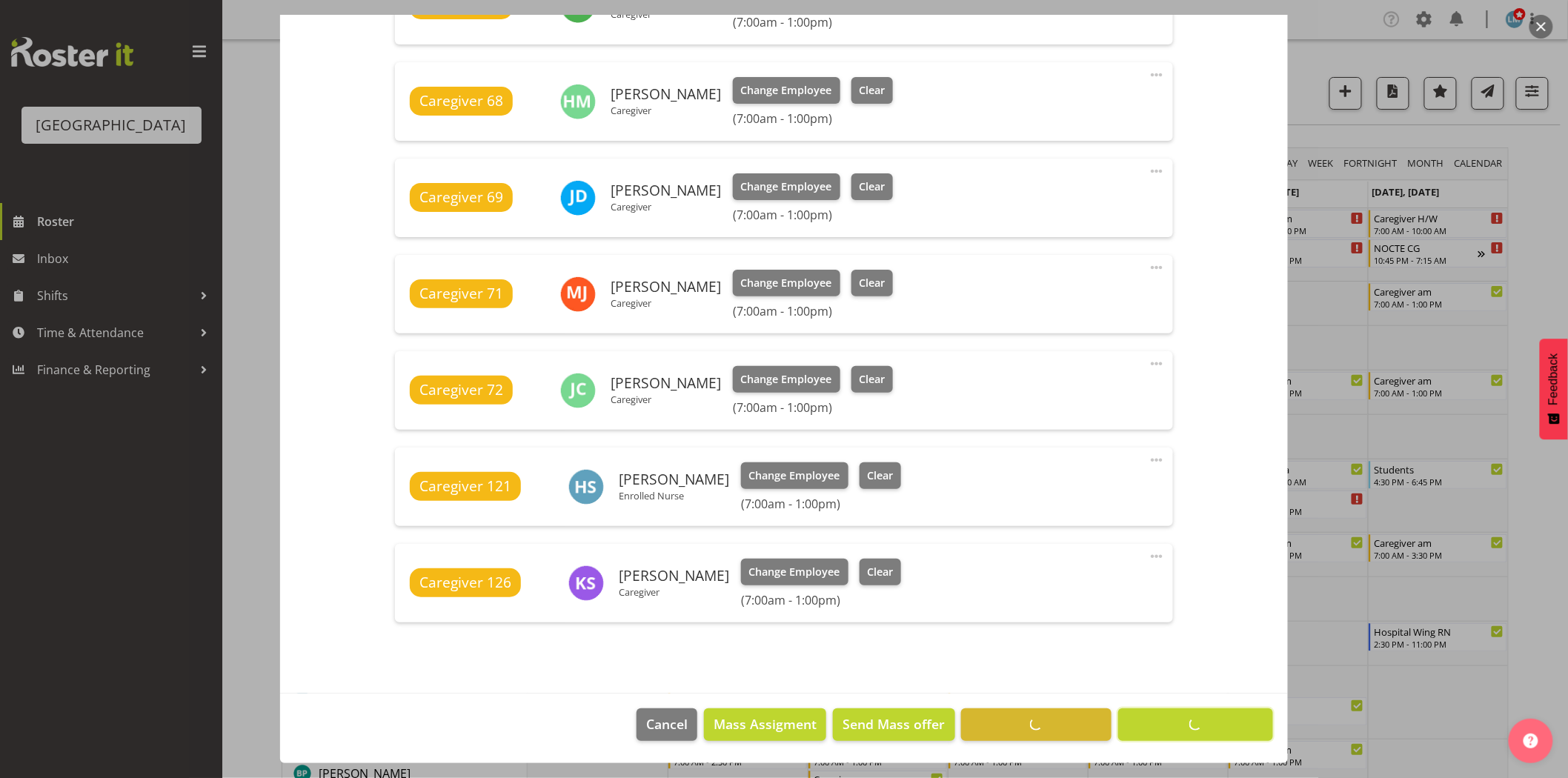
scroll to position [780, 0]
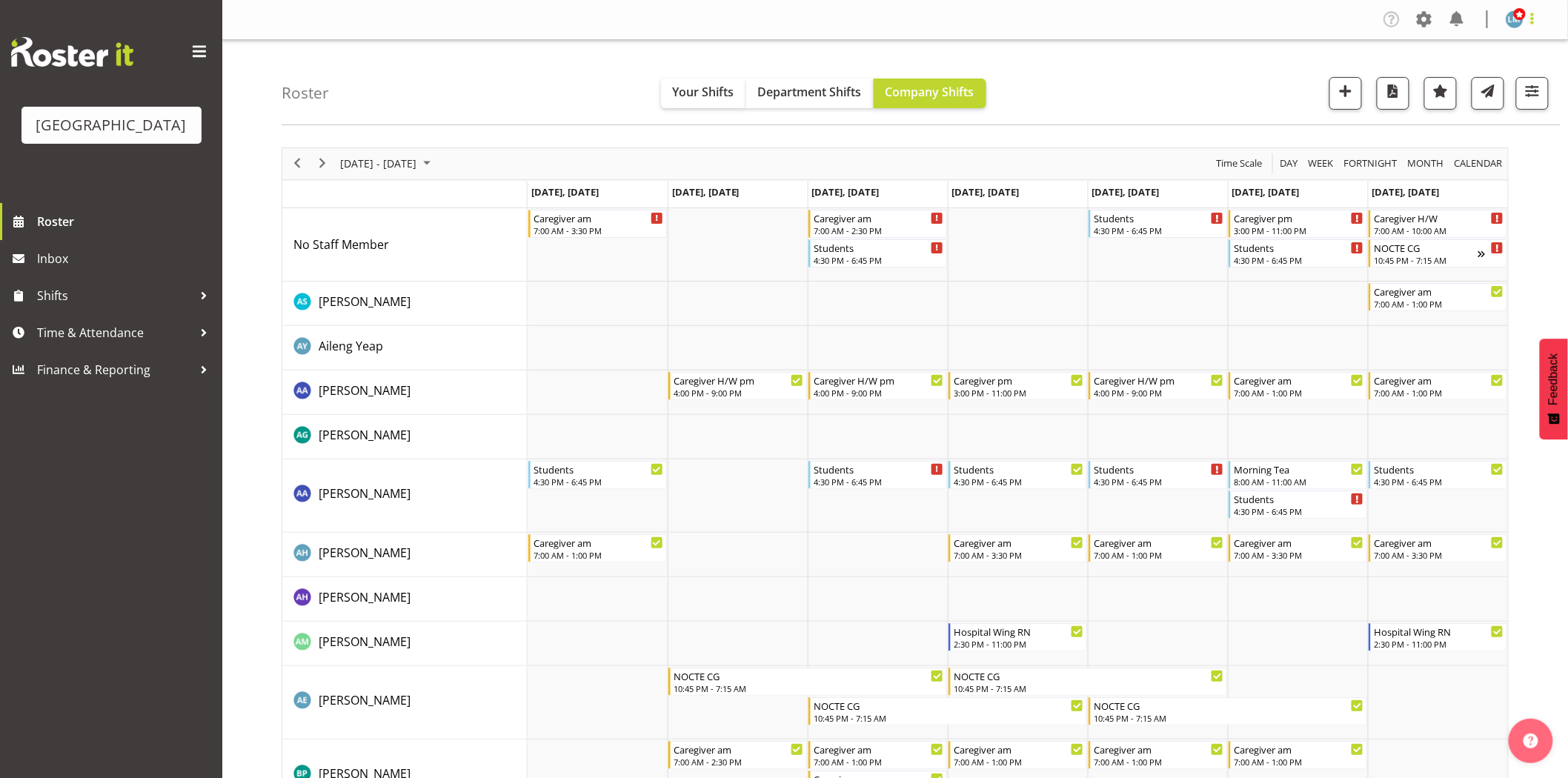
click at [1534, 22] on span at bounding box center [1531, 18] width 17 height 17
click at [1492, 86] on link "Log Out" at bounding box center [1469, 78] width 142 height 27
